Goal: Book appointment/travel/reservation

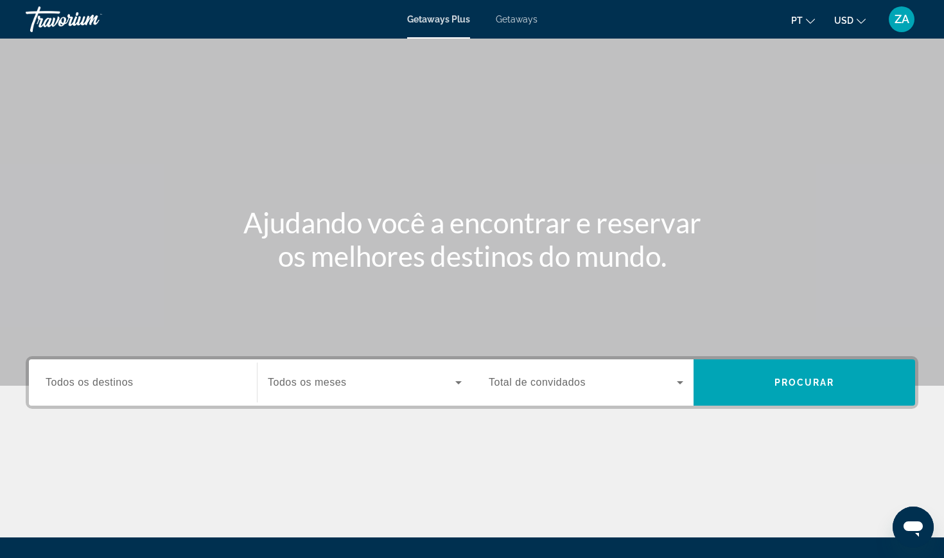
click at [154, 381] on input "Destination Todos os destinos" at bounding box center [143, 382] width 195 height 15
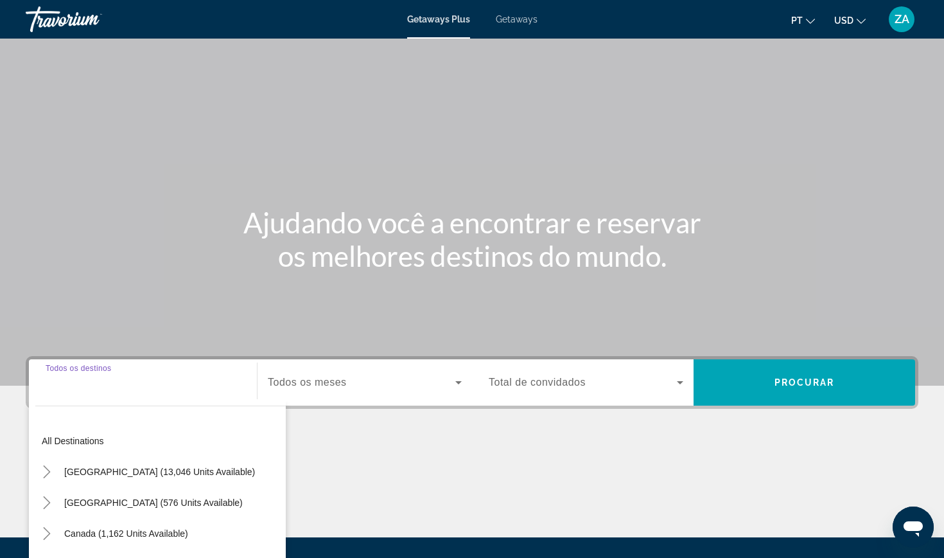
scroll to position [137, 0]
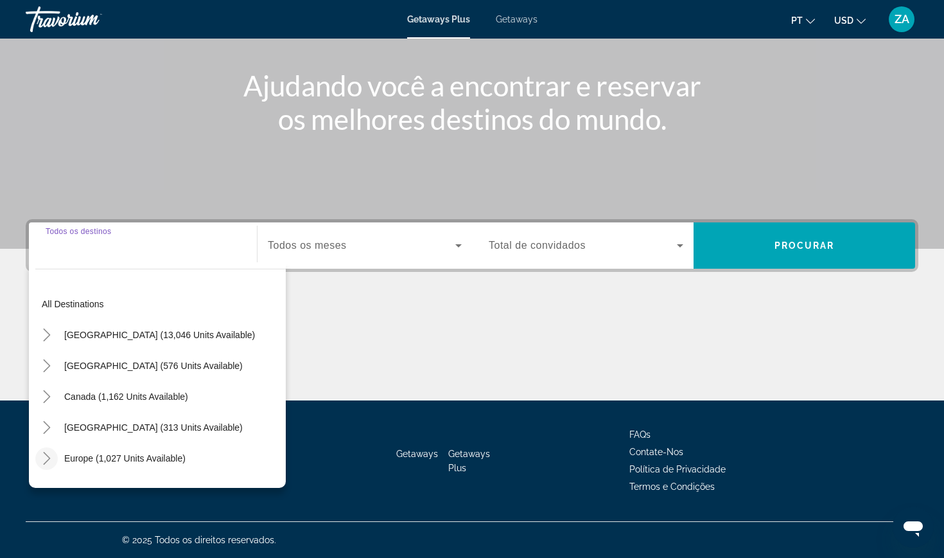
click at [53, 457] on icon "Toggle Europe (1,027 units available)" at bounding box center [46, 458] width 13 height 13
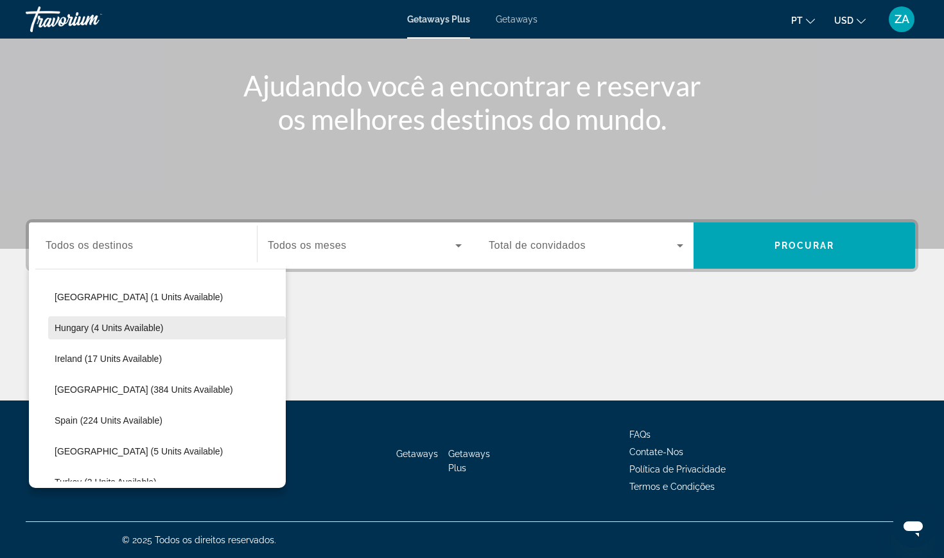
scroll to position [291, 0]
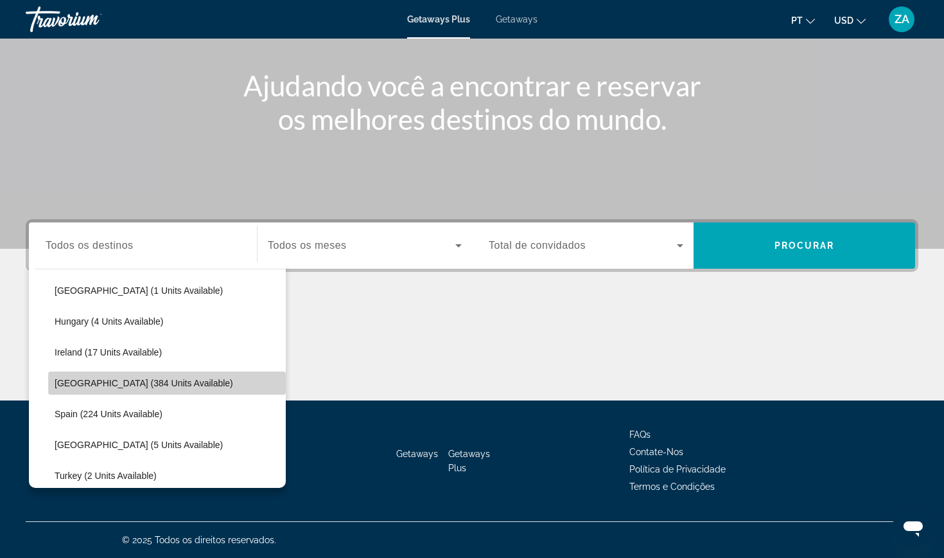
click at [117, 378] on span "[GEOGRAPHIC_DATA] (384 units available)" at bounding box center [144, 383] width 179 height 10
type input "**********"
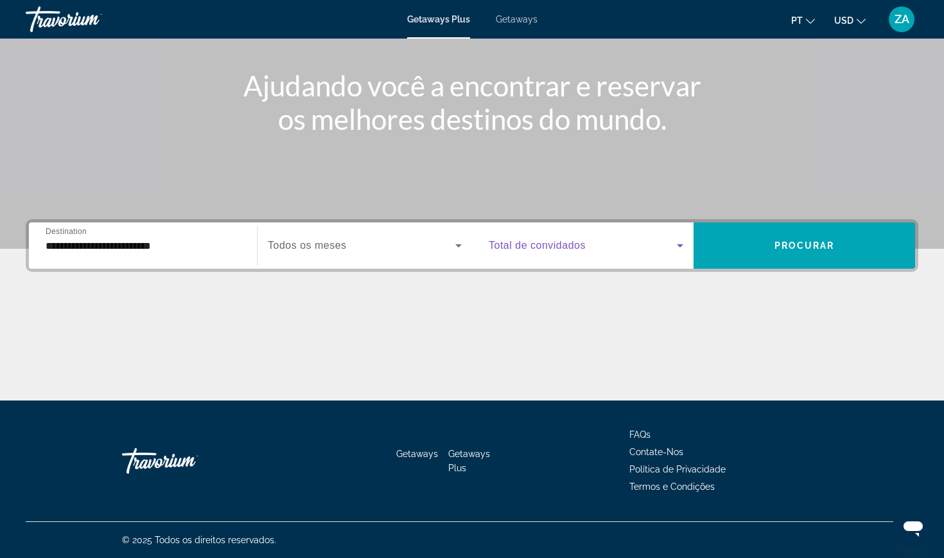
click at [596, 242] on span "Search widget" at bounding box center [583, 245] width 188 height 15
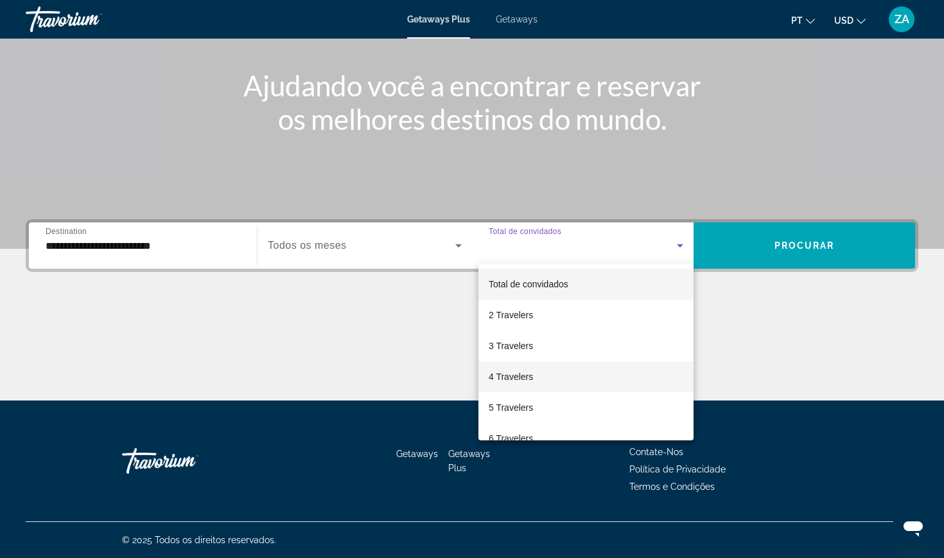
click at [518, 368] on mat-option "4 Travelers" at bounding box center [586, 376] width 215 height 31
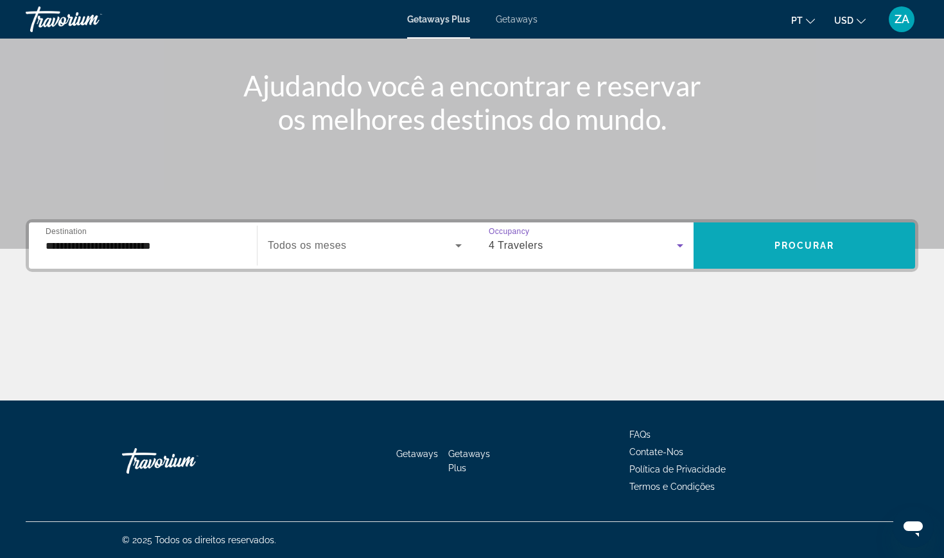
click at [801, 251] on span "Search widget" at bounding box center [805, 245] width 222 height 31
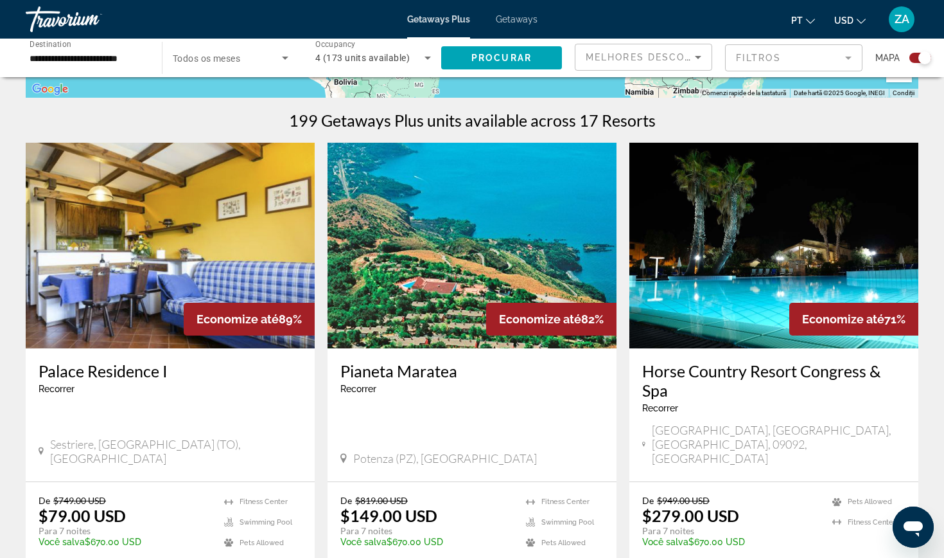
scroll to position [379, 0]
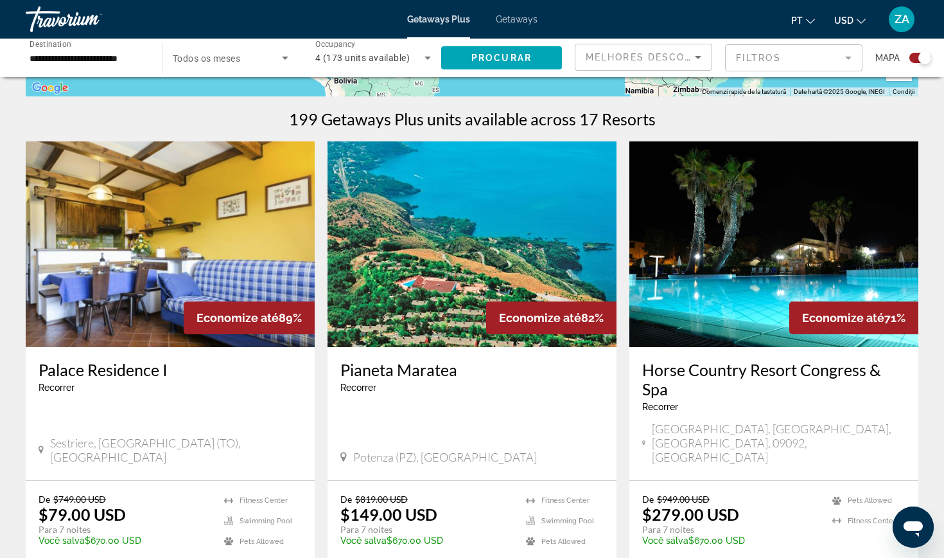
click at [722, 287] on img "Main content" at bounding box center [774, 244] width 289 height 206
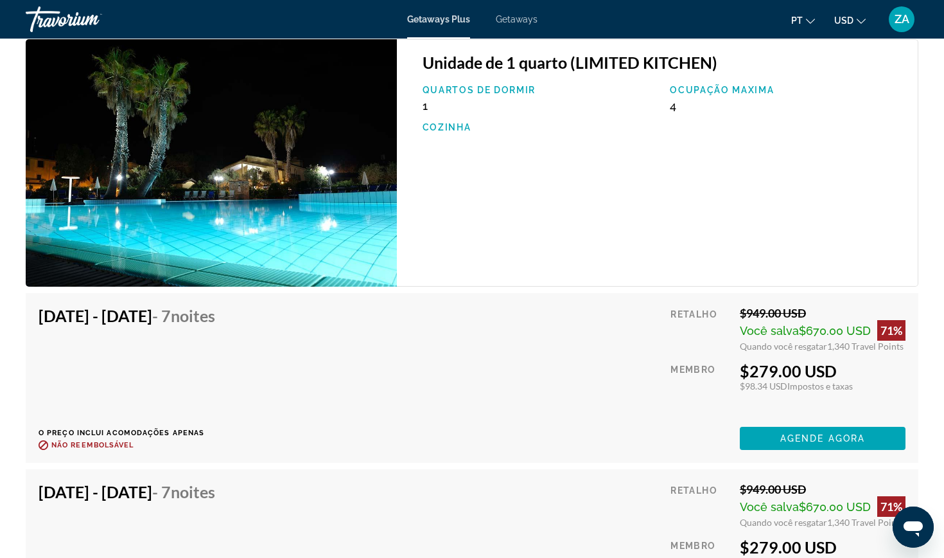
scroll to position [2135, 0]
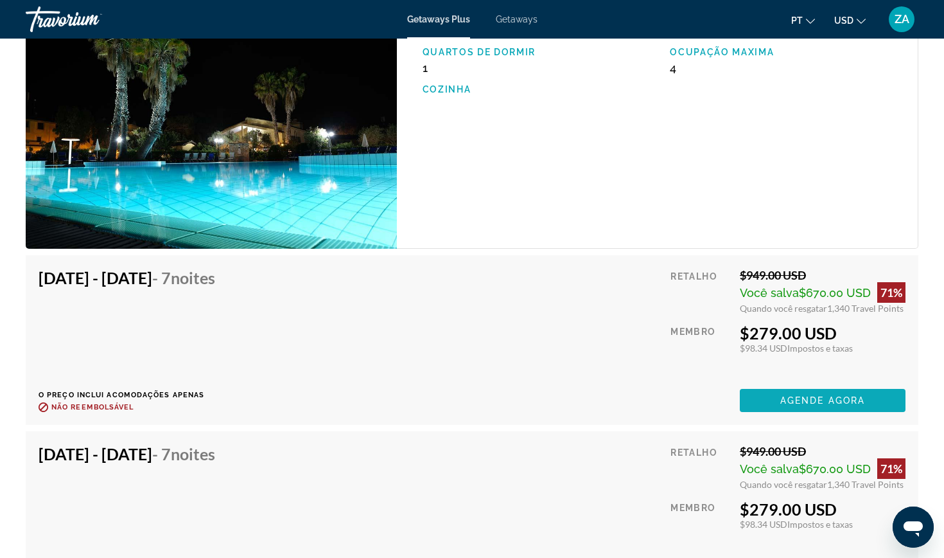
click at [815, 395] on span "Agende agora" at bounding box center [823, 400] width 85 height 10
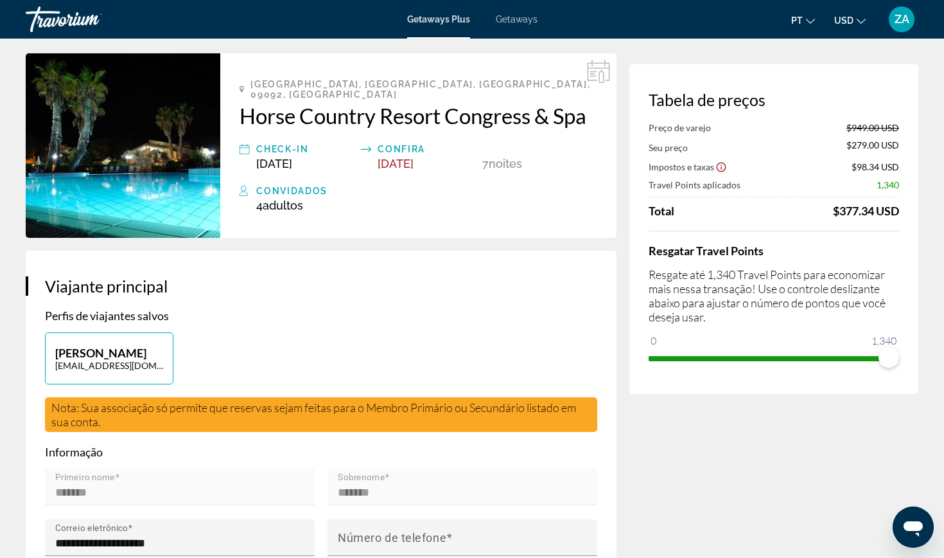
scroll to position [55, 0]
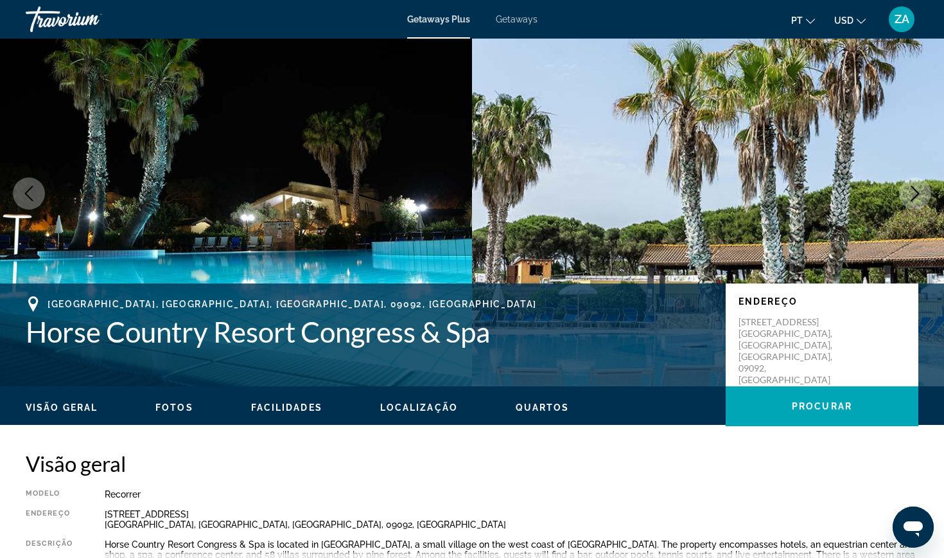
scroll to position [35, 0]
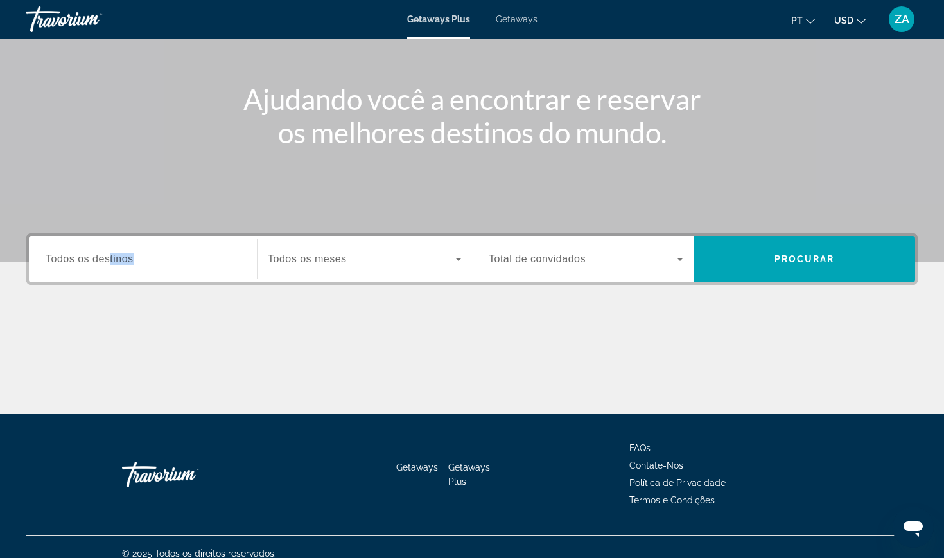
click at [108, 266] on input "Destination Todos os destinos" at bounding box center [143, 259] width 195 height 15
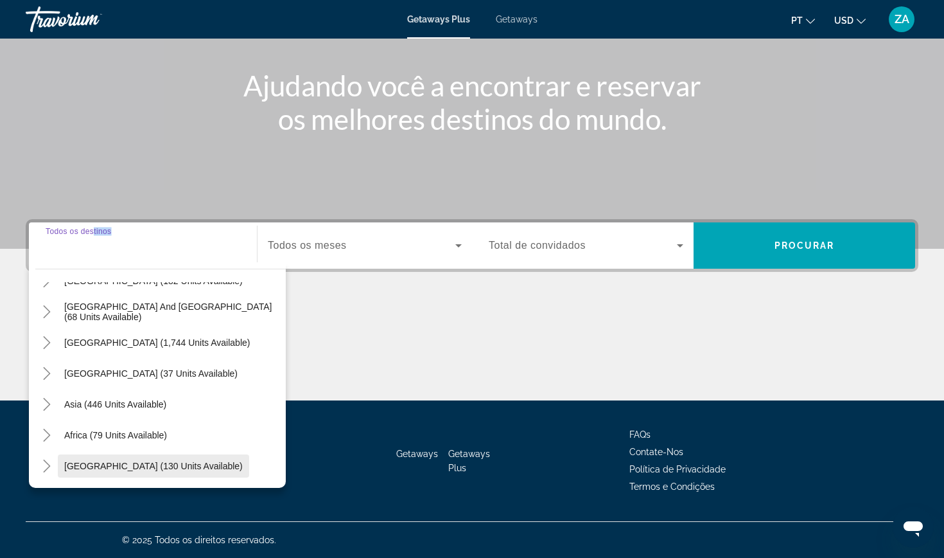
scroll to position [137, 0]
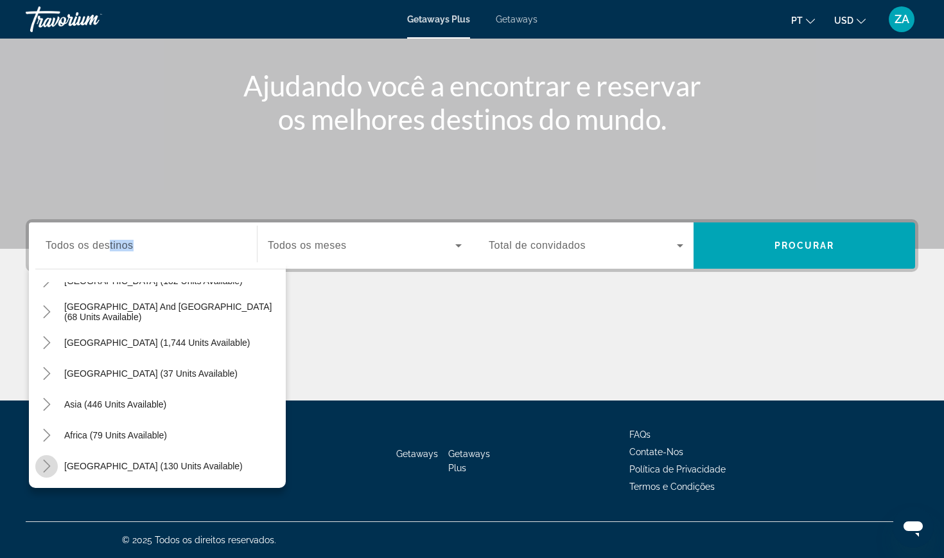
click at [47, 470] on icon "Toggle Middle East (130 units available)" at bounding box center [46, 465] width 7 height 13
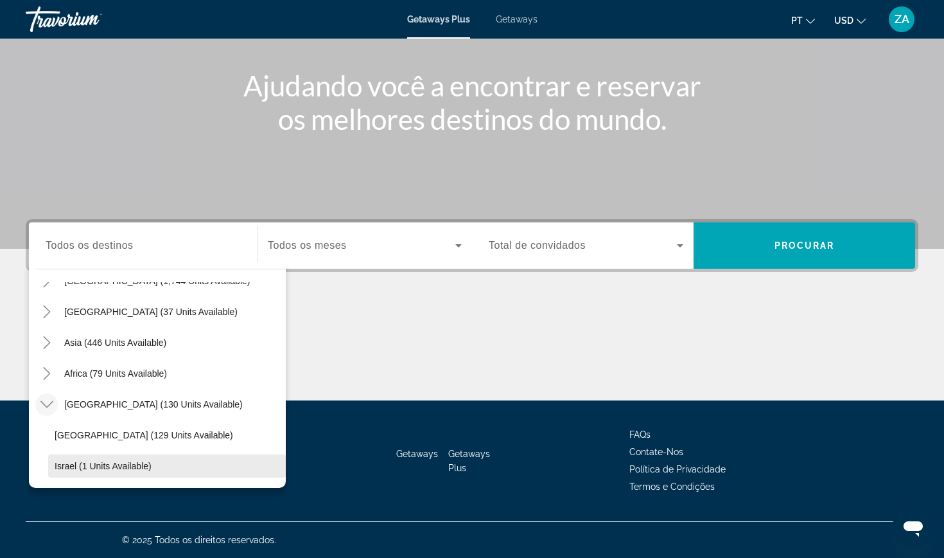
scroll to position [270, 0]
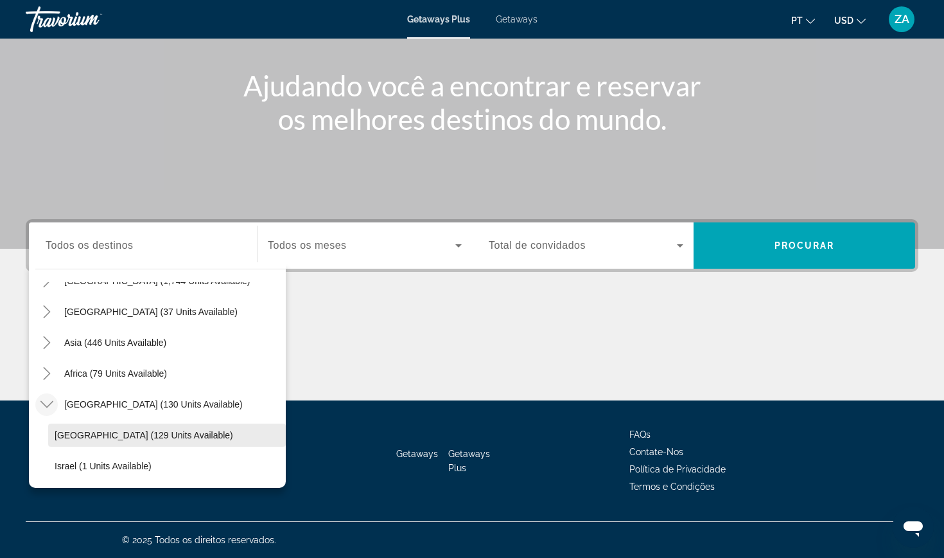
click at [87, 430] on span "[GEOGRAPHIC_DATA] (129 units available)" at bounding box center [144, 435] width 179 height 10
type input "**********"
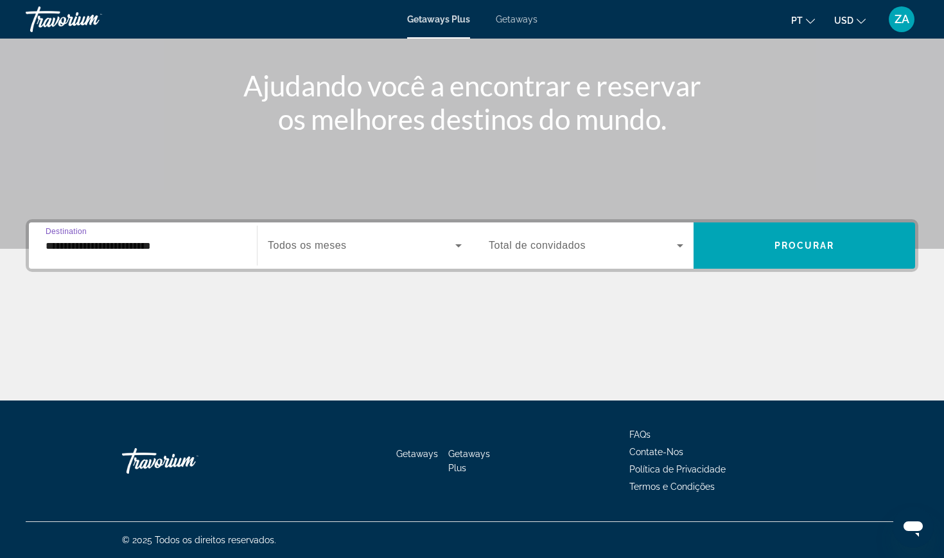
click at [564, 236] on div "Search widget" at bounding box center [586, 245] width 195 height 36
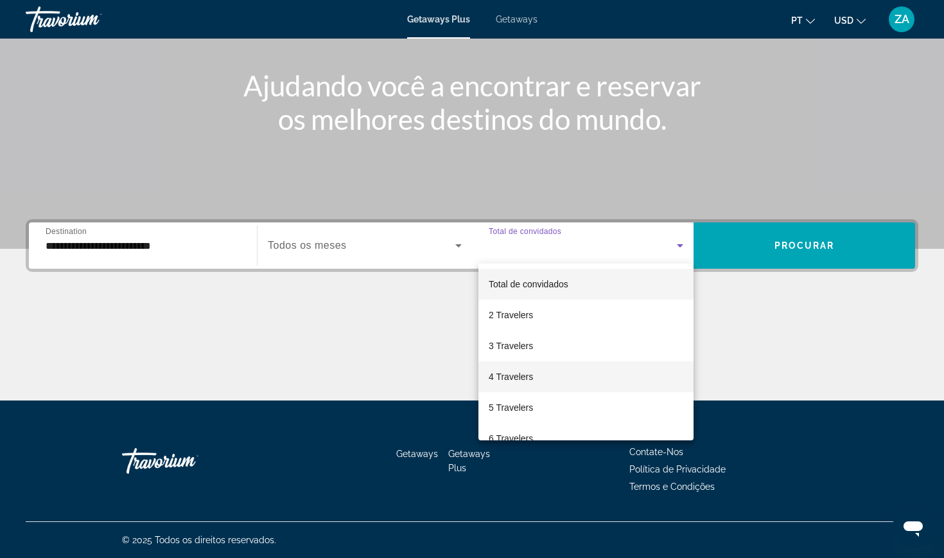
click at [510, 371] on span "4 Travelers" at bounding box center [511, 376] width 44 height 15
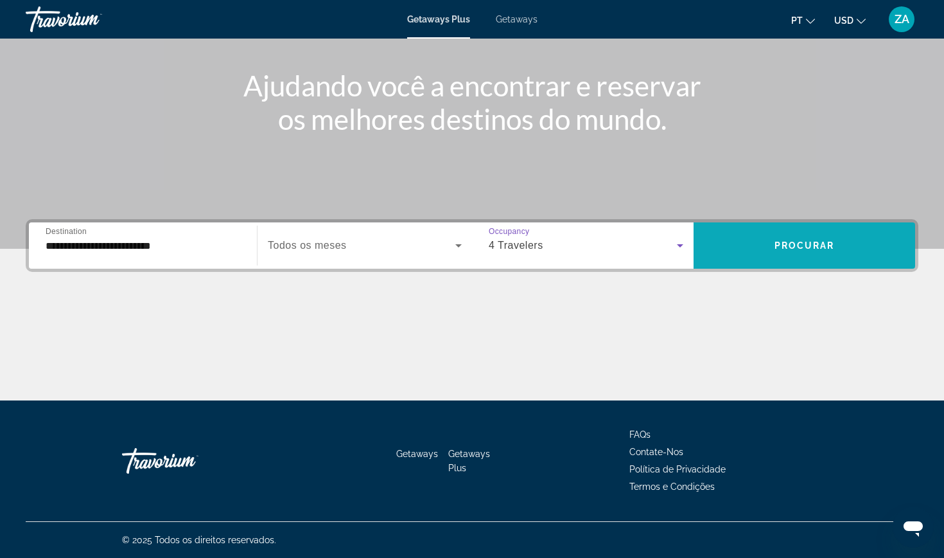
click at [766, 242] on span "Search widget" at bounding box center [805, 245] width 222 height 31
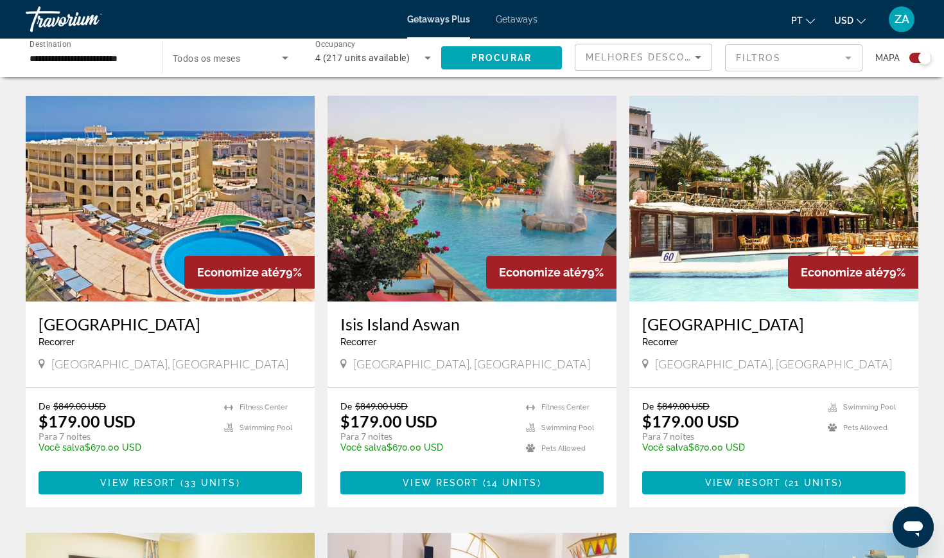
scroll to position [864, 0]
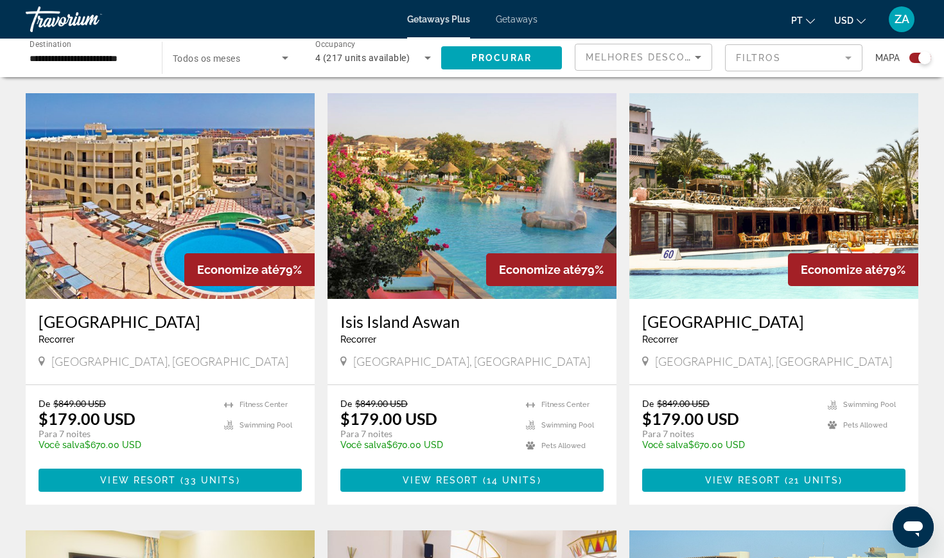
click at [156, 192] on img "Main content" at bounding box center [170, 196] width 289 height 206
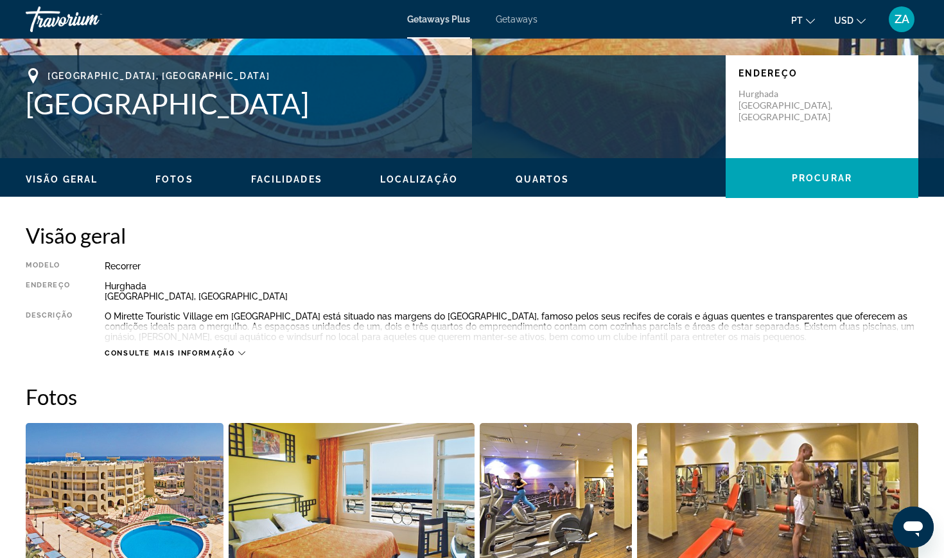
scroll to position [211, 0]
